Goal: Find specific page/section: Find specific page/section

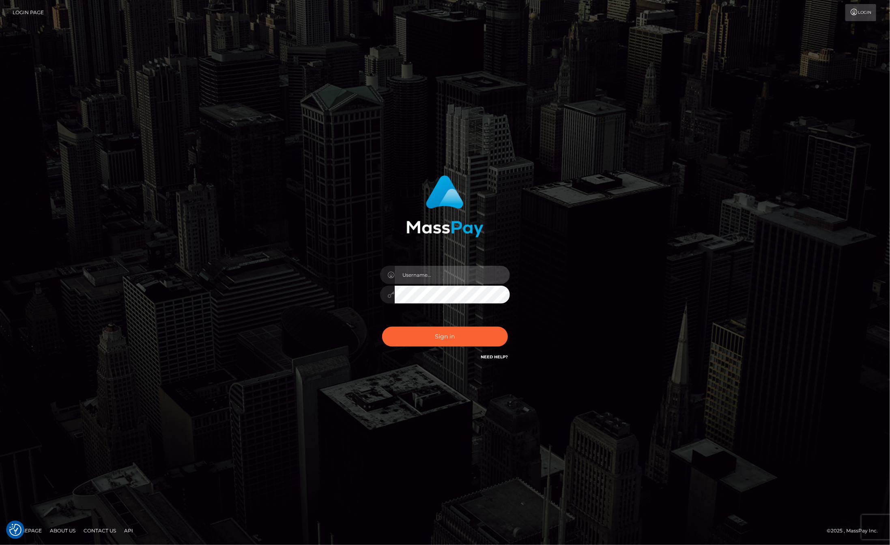
click at [405, 274] on input "text" at bounding box center [452, 275] width 115 height 18
type input "ashbil"
click at [382, 326] on button "Sign in" at bounding box center [445, 336] width 126 height 20
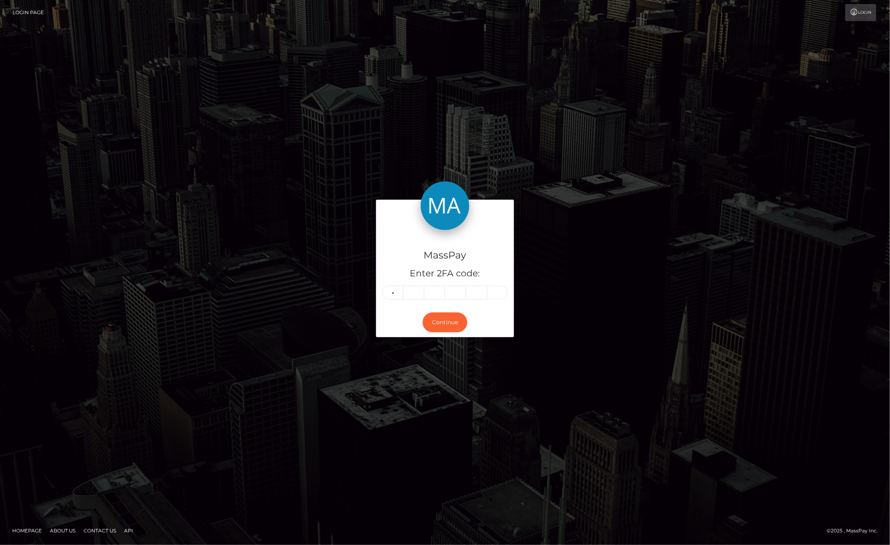
type input "8"
type input "5"
type input "8"
type input "5"
type input "6"
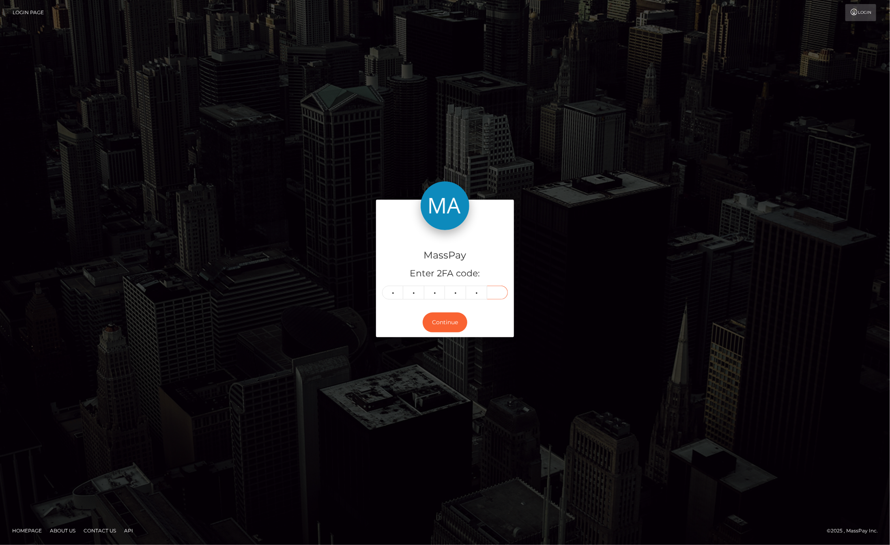
type input "9"
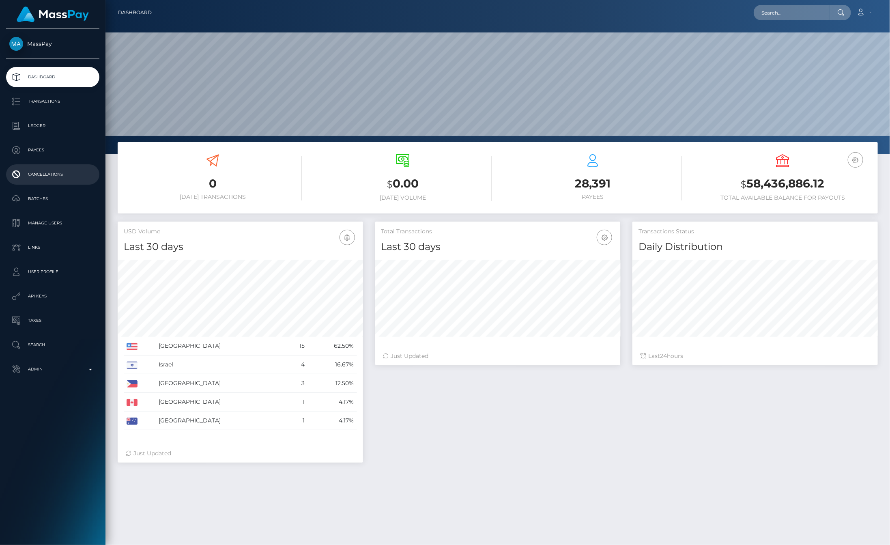
scroll to position [144, 245]
click at [46, 125] on p "Ledger" at bounding box center [52, 126] width 87 height 12
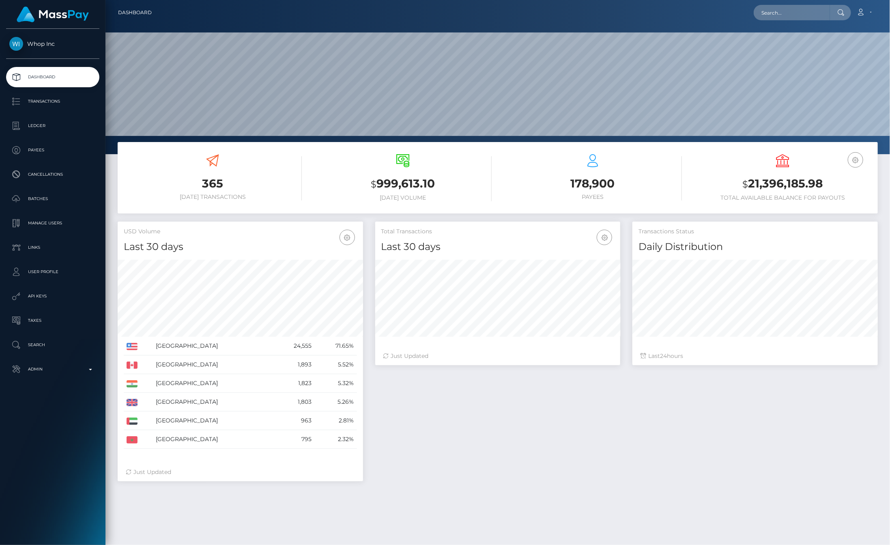
scroll to position [144, 245]
click at [53, 128] on p "Ledger" at bounding box center [52, 126] width 87 height 12
